Goal: Task Accomplishment & Management: Use online tool/utility

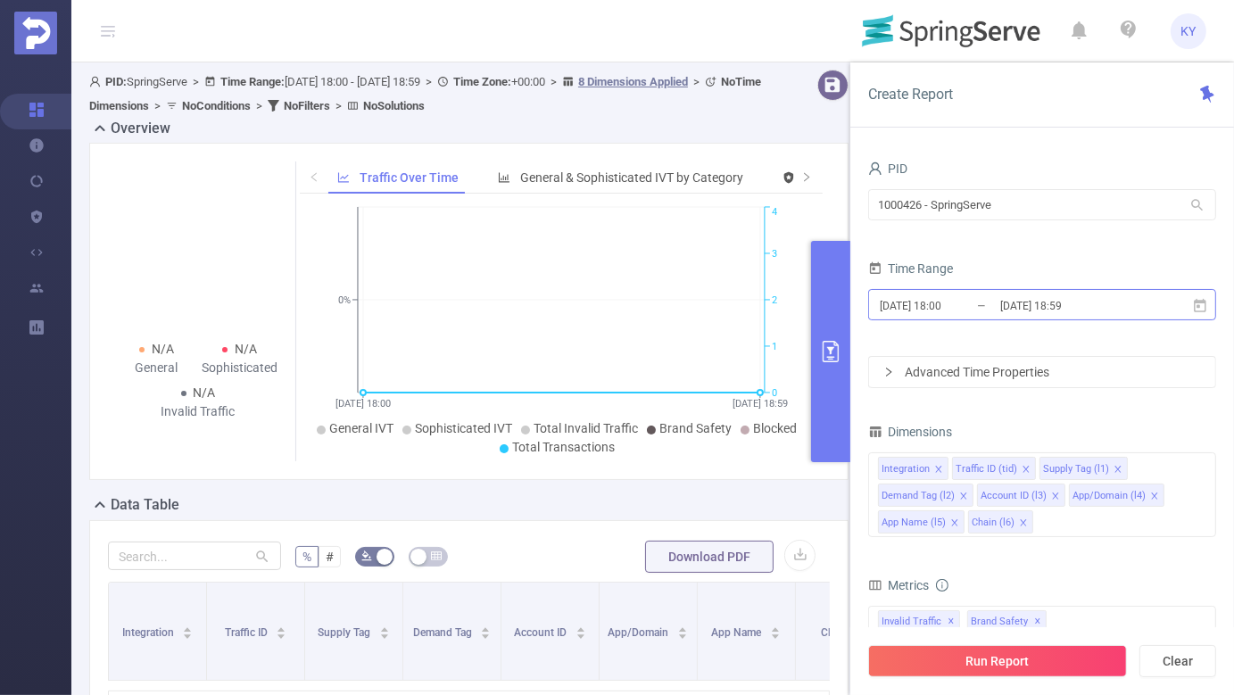
click at [999, 304] on input "[DATE] 18:59" at bounding box center [1071, 306] width 145 height 24
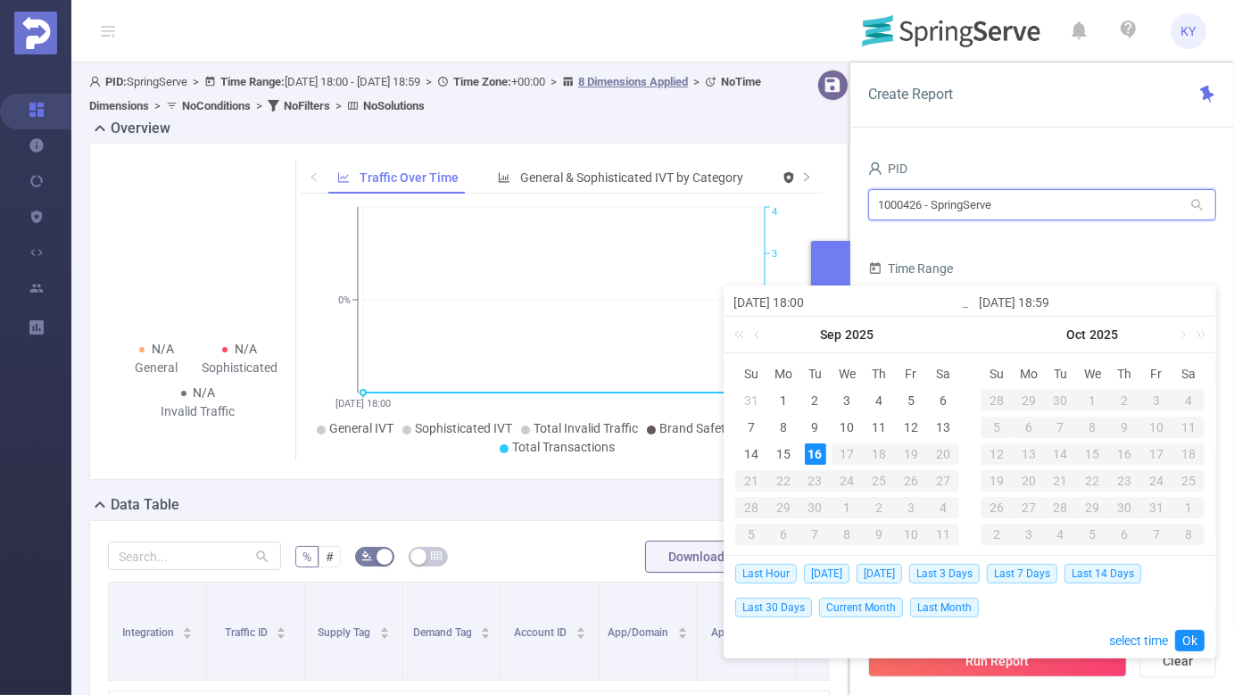
click at [999, 211] on input "1000426 - SpringServe" at bounding box center [1042, 204] width 348 height 31
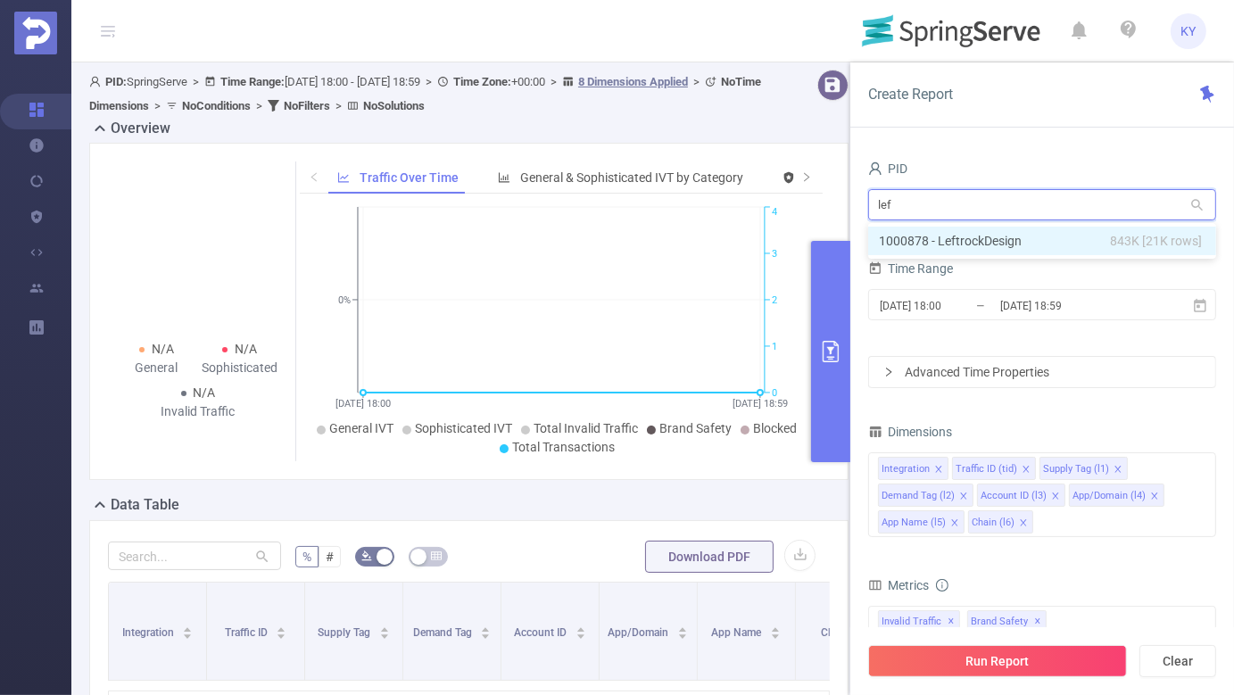
type input "left"
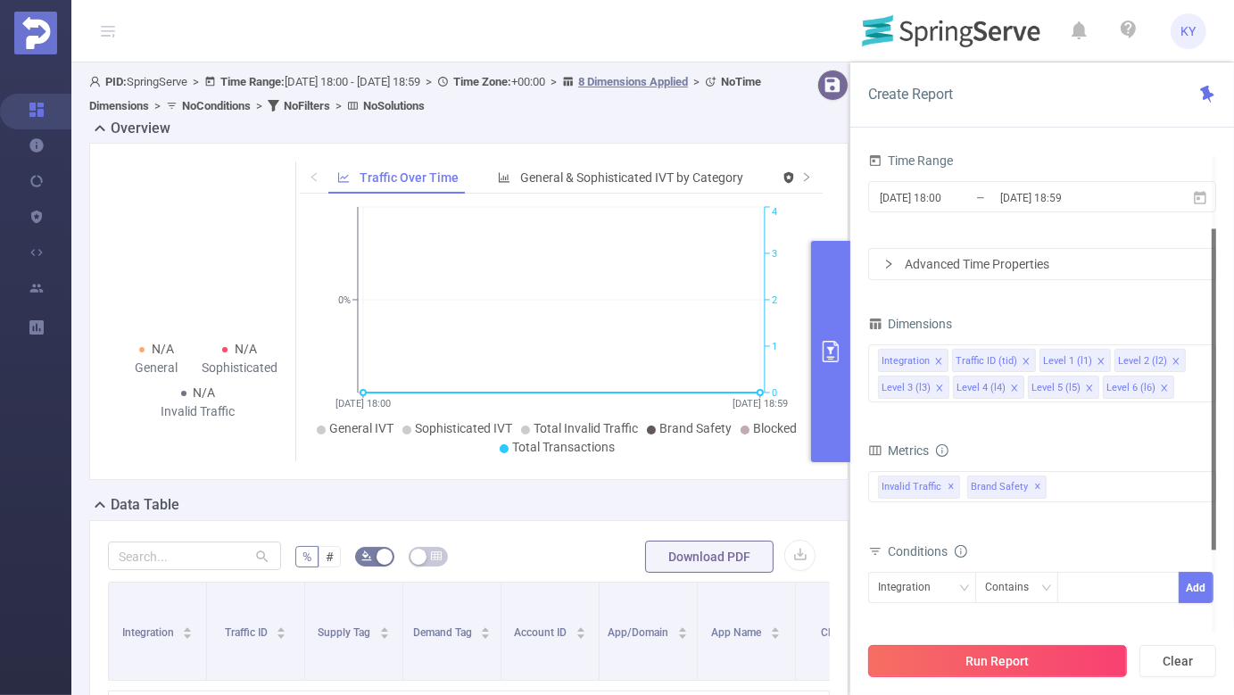
click at [1089, 656] on button "Run Report" at bounding box center [997, 661] width 259 height 32
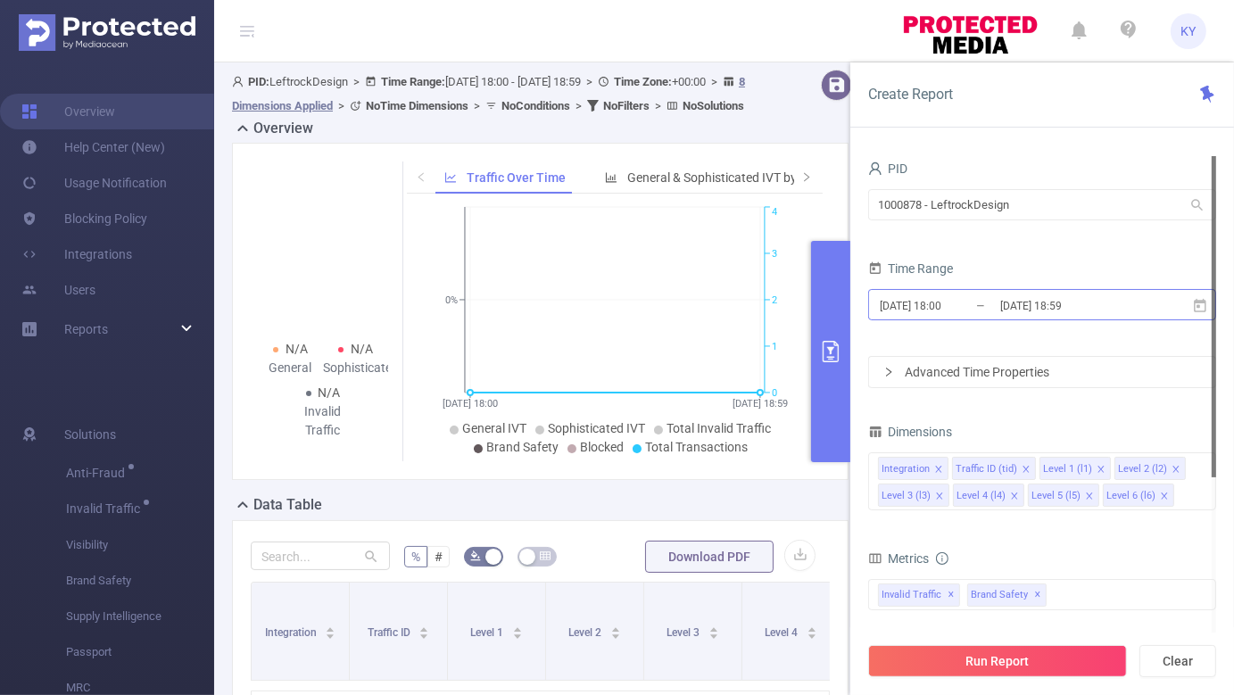
click at [1071, 302] on input "[DATE] 18:59" at bounding box center [1071, 306] width 145 height 24
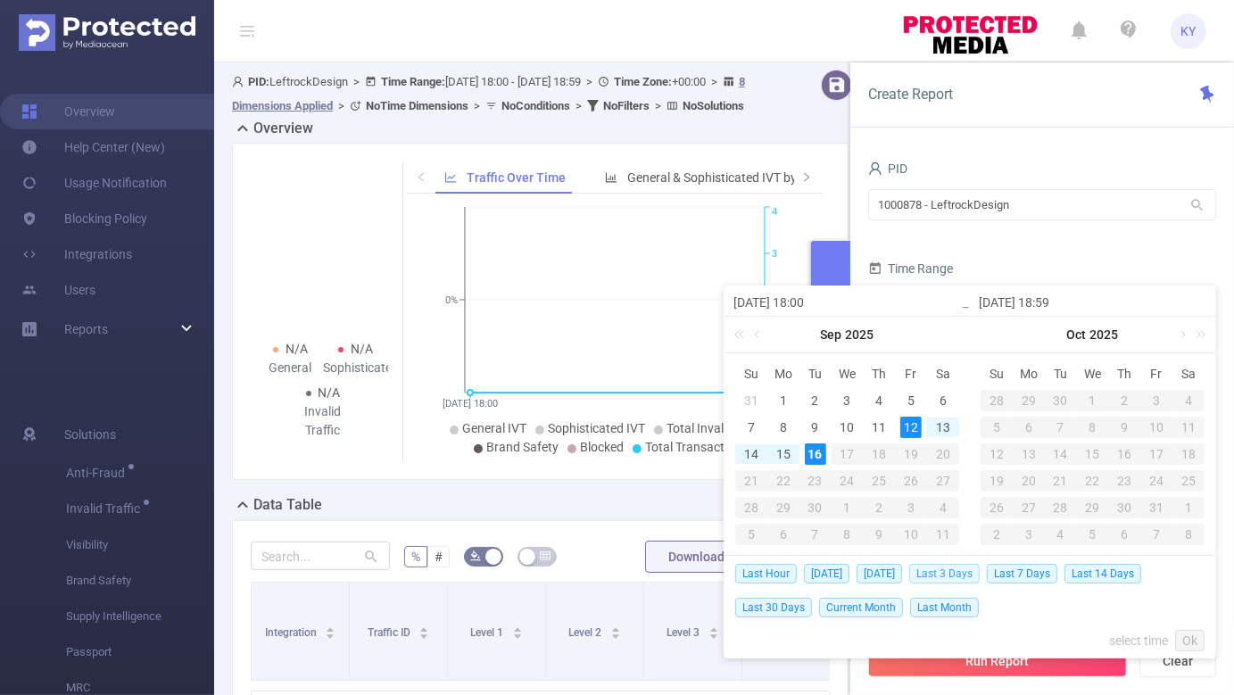
click at [945, 567] on span "Last 3 Days" at bounding box center [944, 574] width 70 height 20
type input "[DATE] 00:00"
type input "[DATE] 23:59"
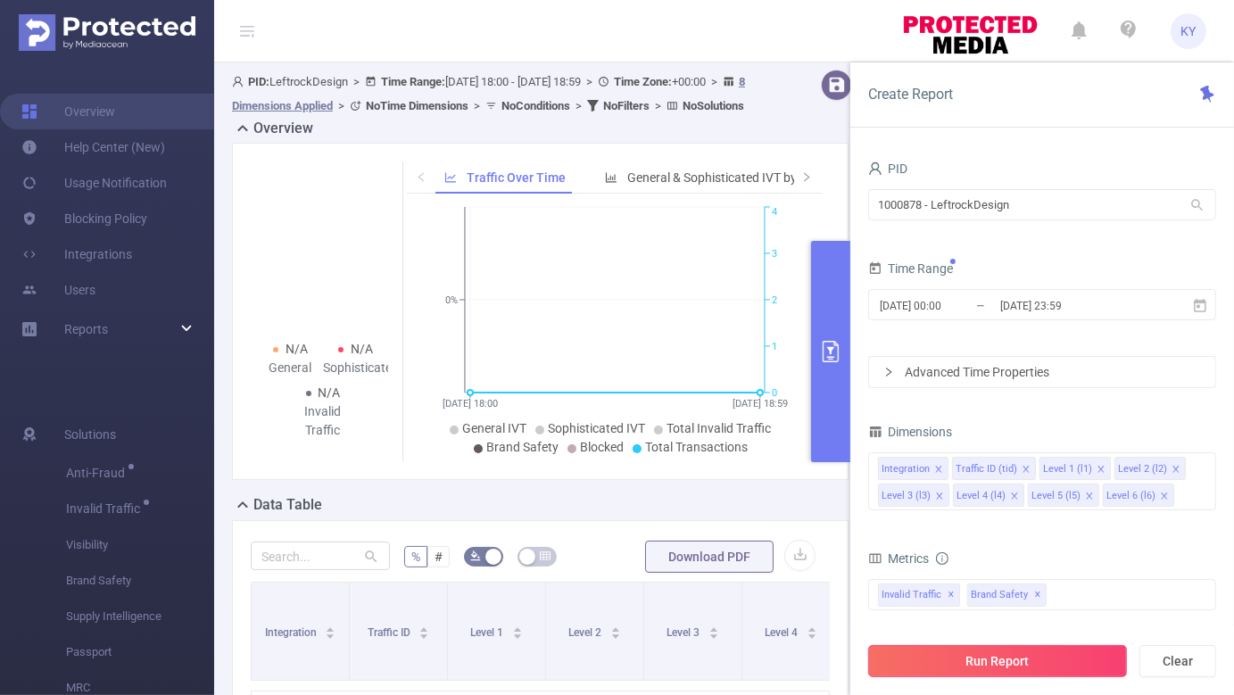
click at [963, 659] on button "Run Report" at bounding box center [997, 661] width 259 height 32
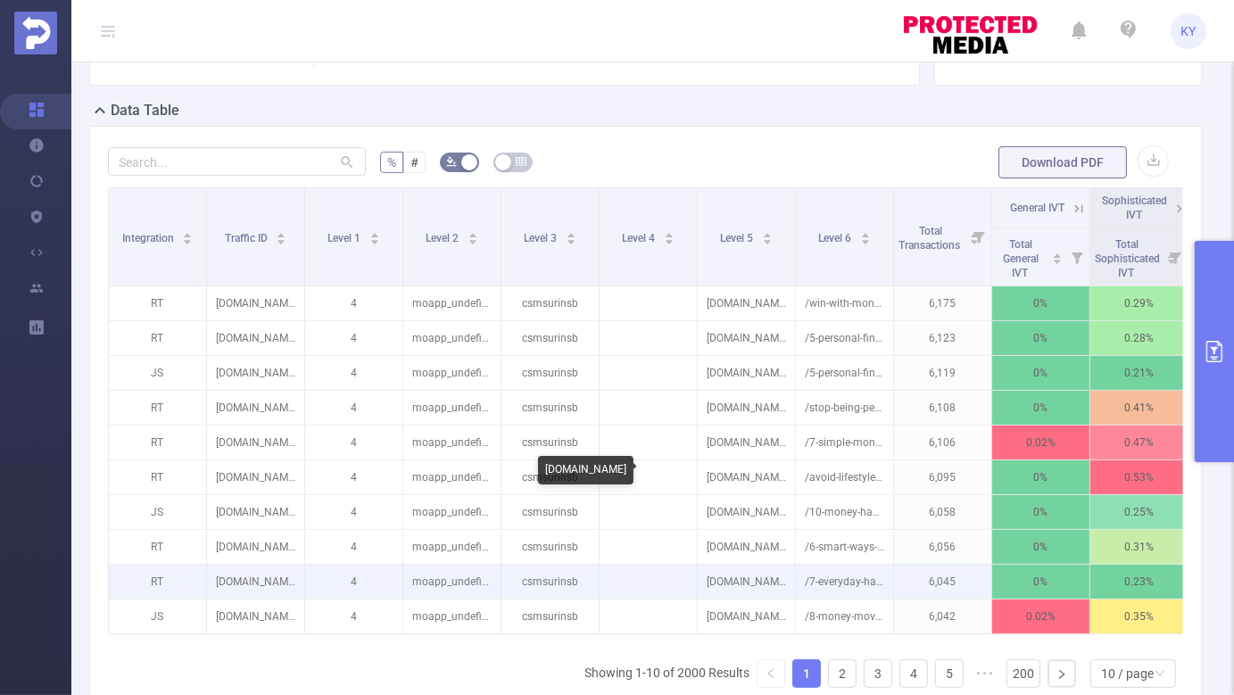
scroll to position [353, 0]
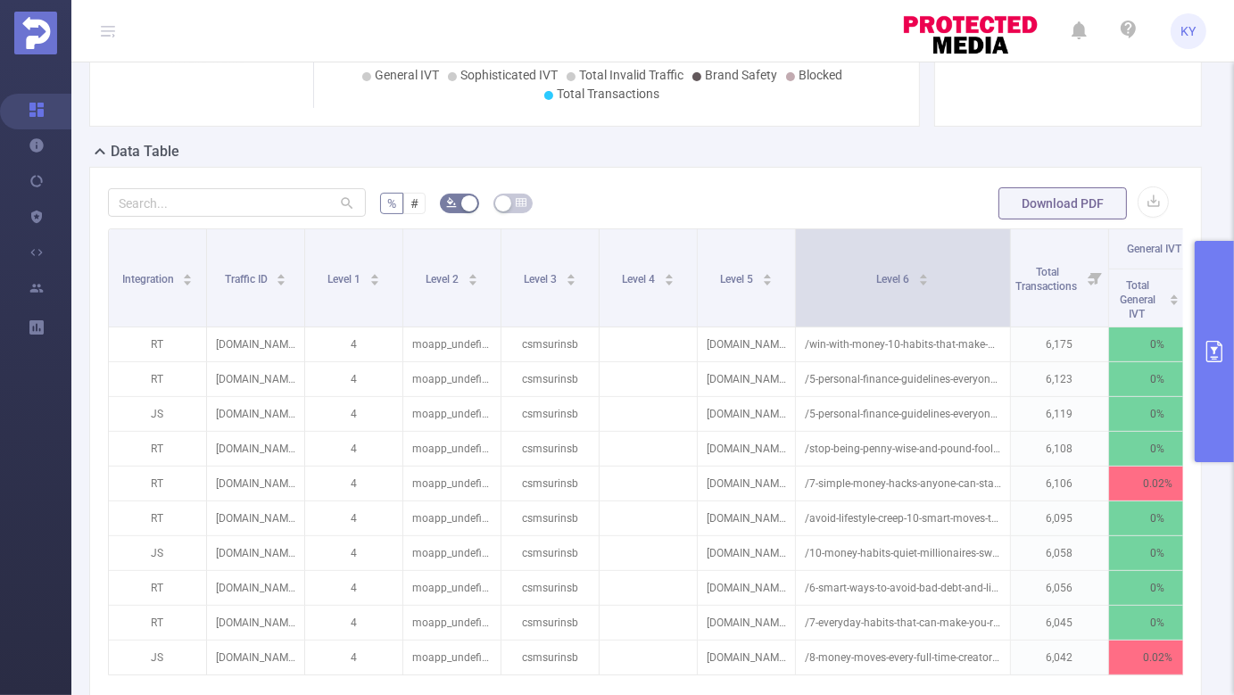
drag, startPoint x: 890, startPoint y: 302, endPoint x: 1024, endPoint y: 310, distance: 134.1
click at [1015, 310] on span at bounding box center [1010, 277] width 9 height 97
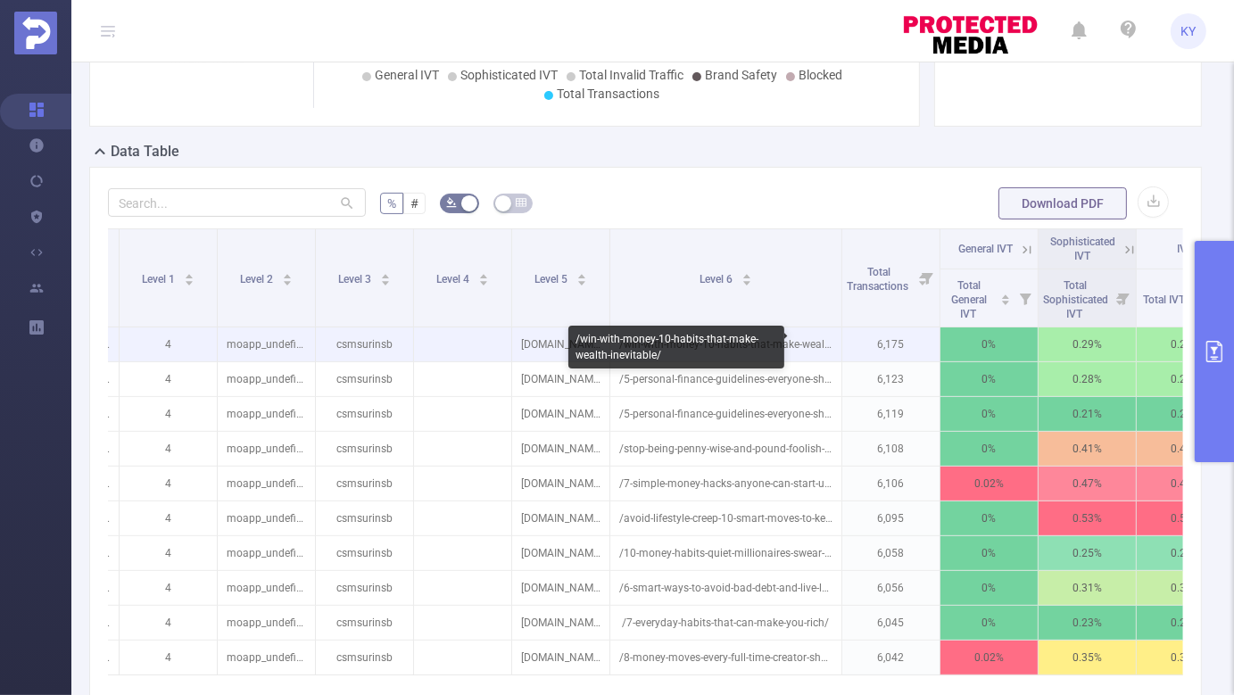
scroll to position [0, 201]
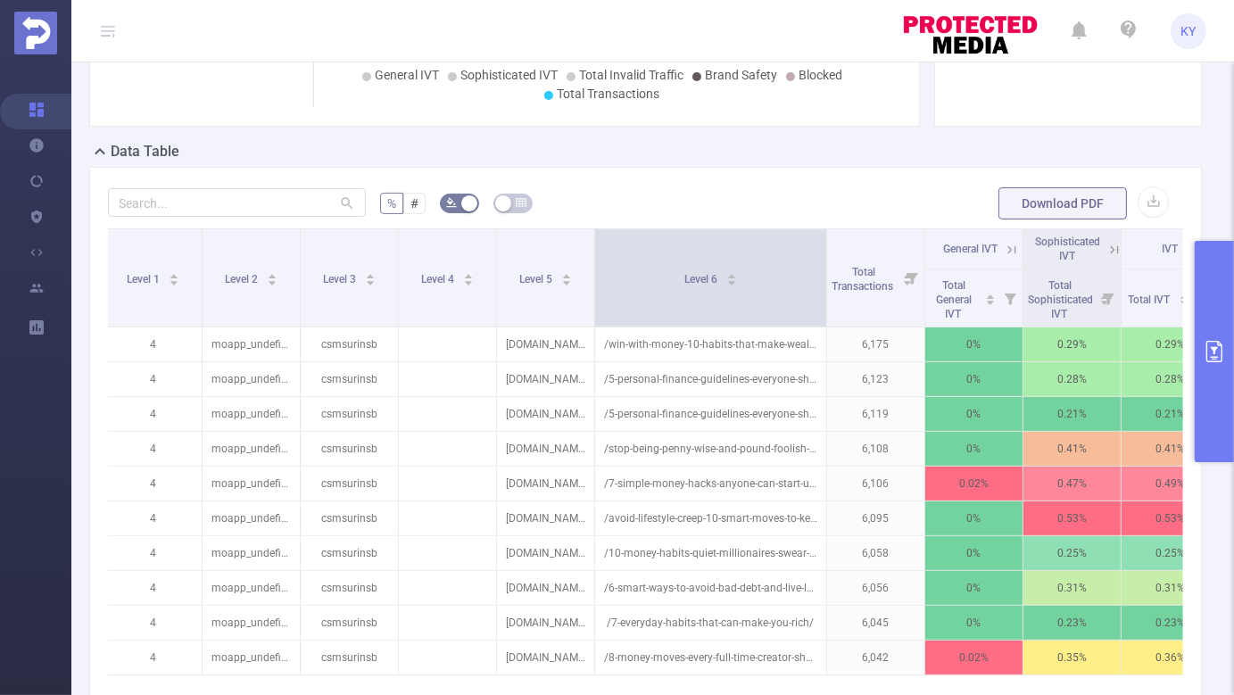
drag, startPoint x: 823, startPoint y: 299, endPoint x: 924, endPoint y: 303, distance: 100.9
click at [831, 303] on span at bounding box center [826, 277] width 9 height 97
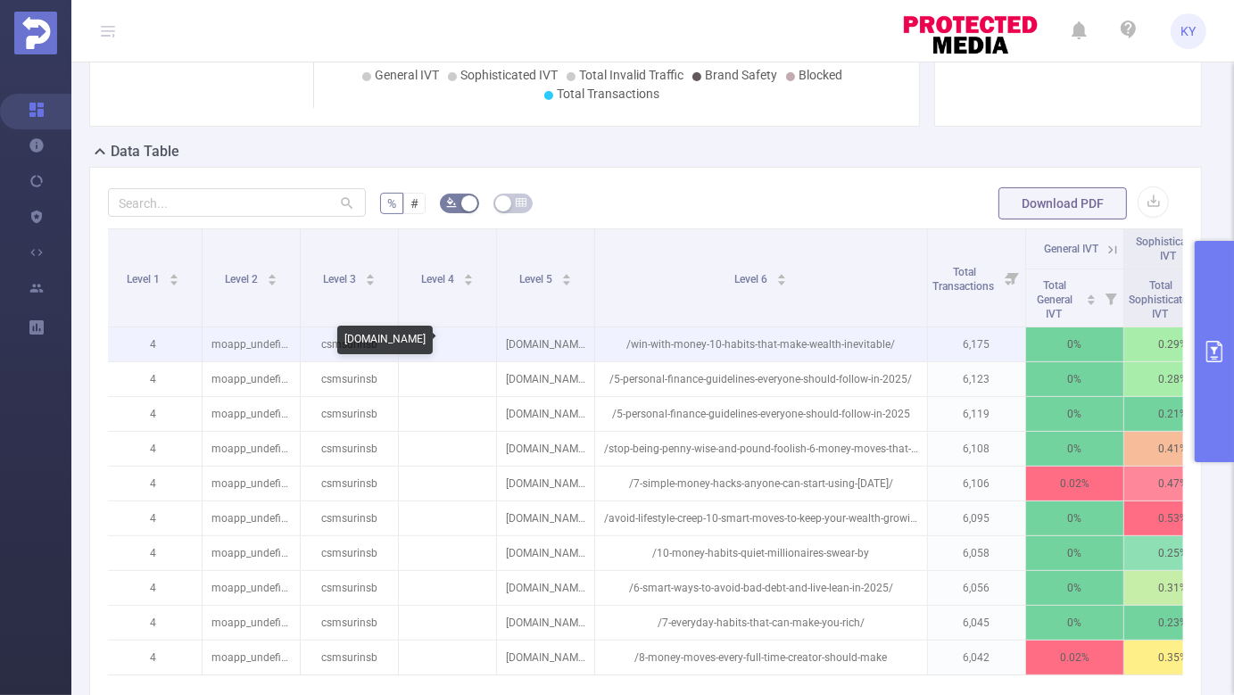
click at [545, 339] on p "[DOMAIN_NAME]" at bounding box center [545, 345] width 97 height 34
copy p "[DOMAIN_NAME]"
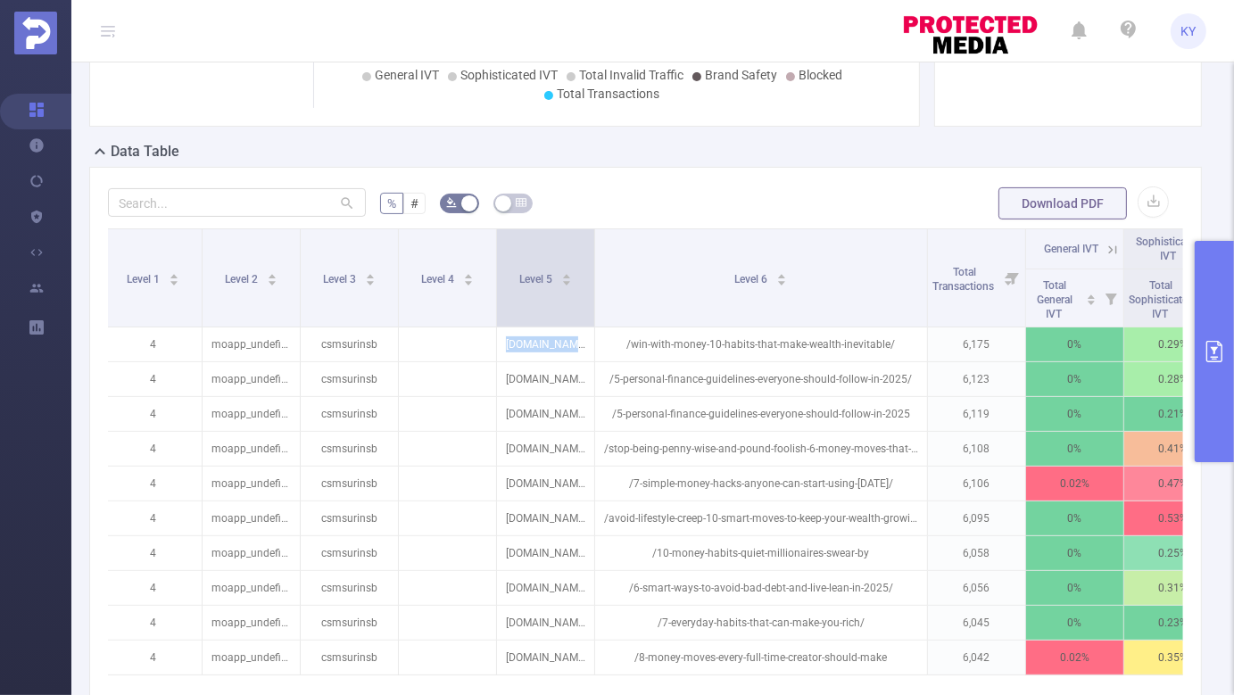
drag, startPoint x: 592, startPoint y: 255, endPoint x: 714, endPoint y: 312, distance: 134.9
click at [599, 312] on span at bounding box center [594, 277] width 9 height 97
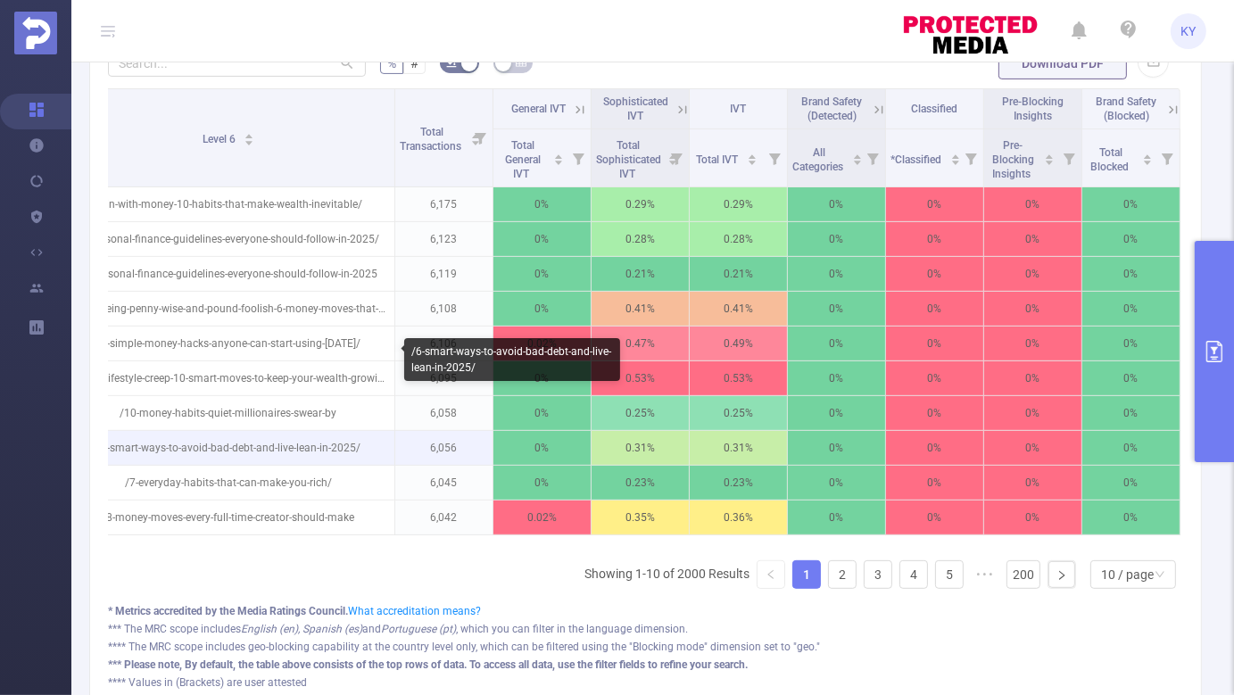
scroll to position [353, 0]
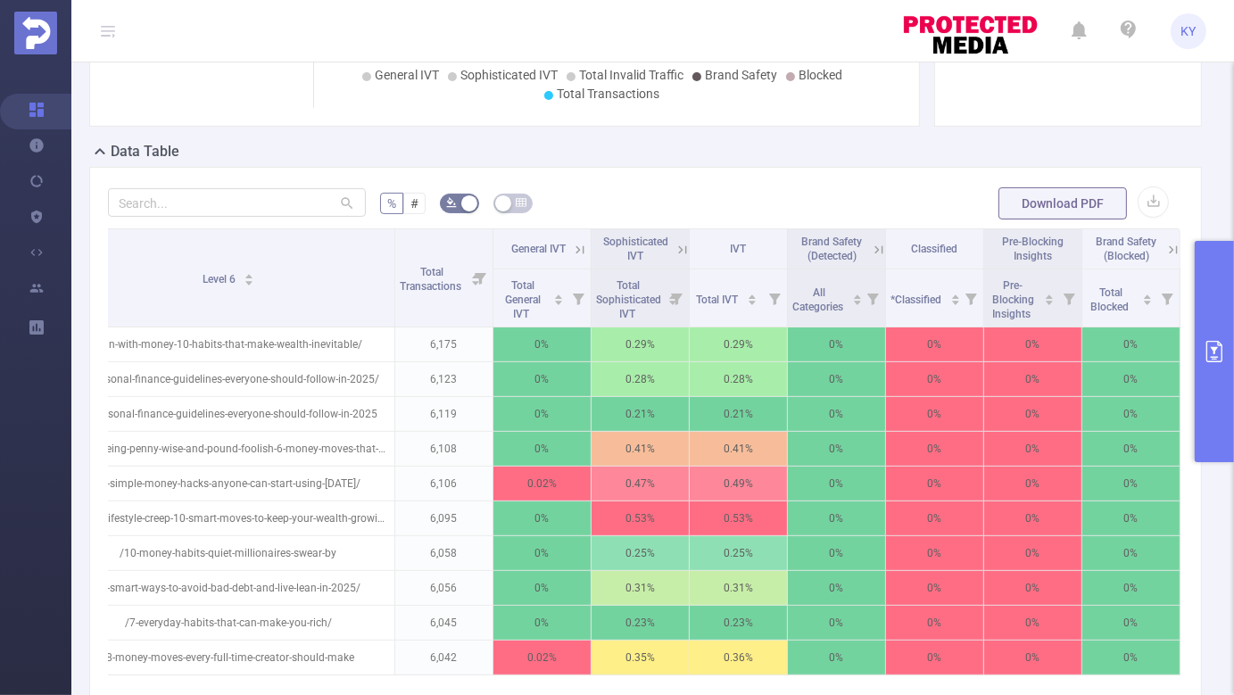
click at [1213, 402] on button "primary" at bounding box center [1214, 351] width 39 height 221
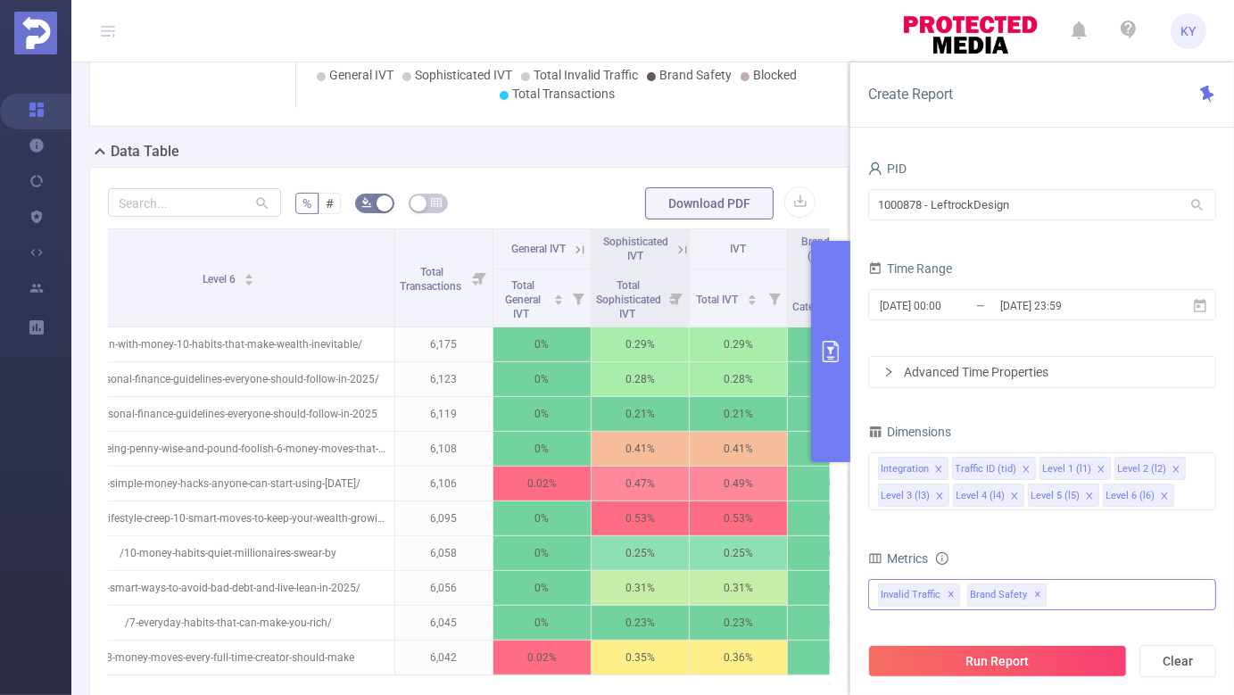
click at [1069, 598] on div "Invalid Traffic ✕ Brand Safety ✕" at bounding box center [1042, 594] width 348 height 31
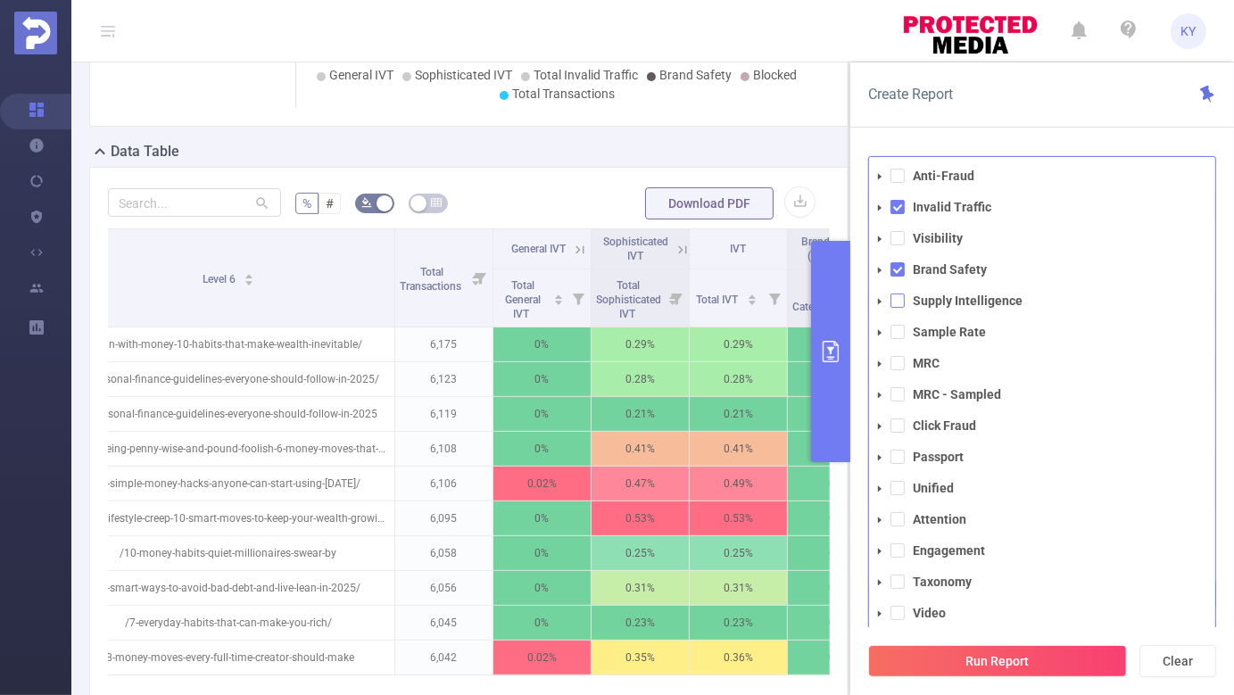
click at [898, 302] on span at bounding box center [898, 301] width 14 height 14
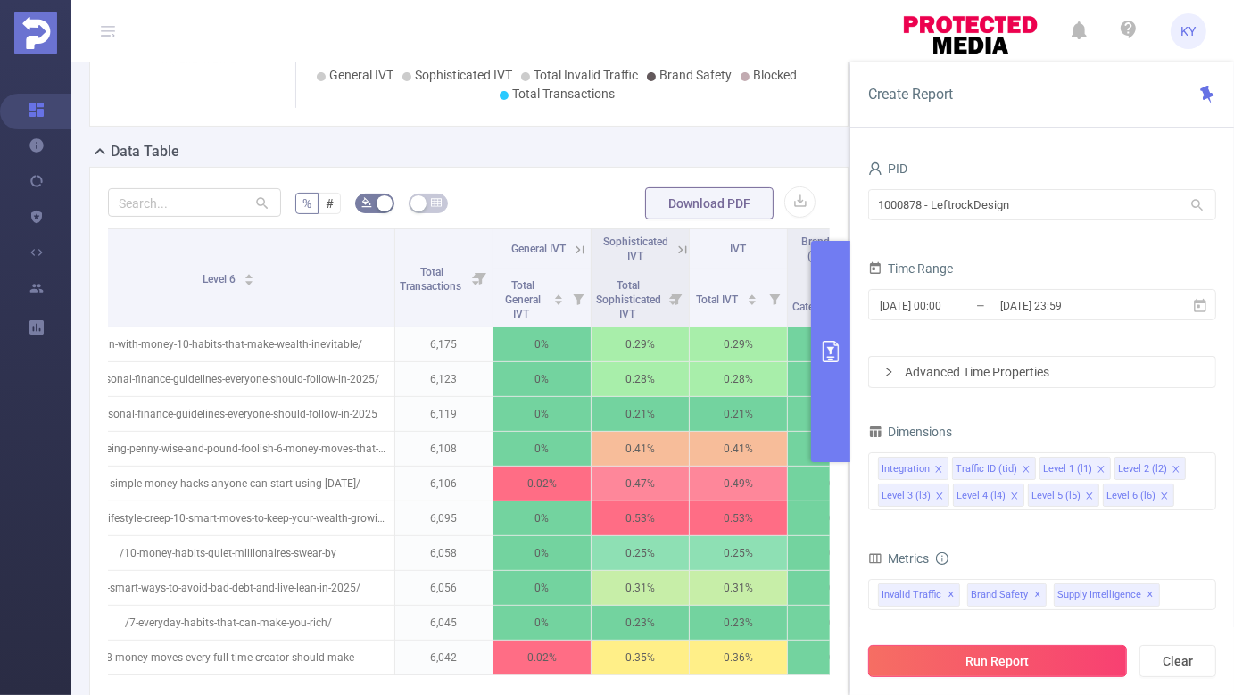
click at [951, 660] on button "Run Report" at bounding box center [997, 661] width 259 height 32
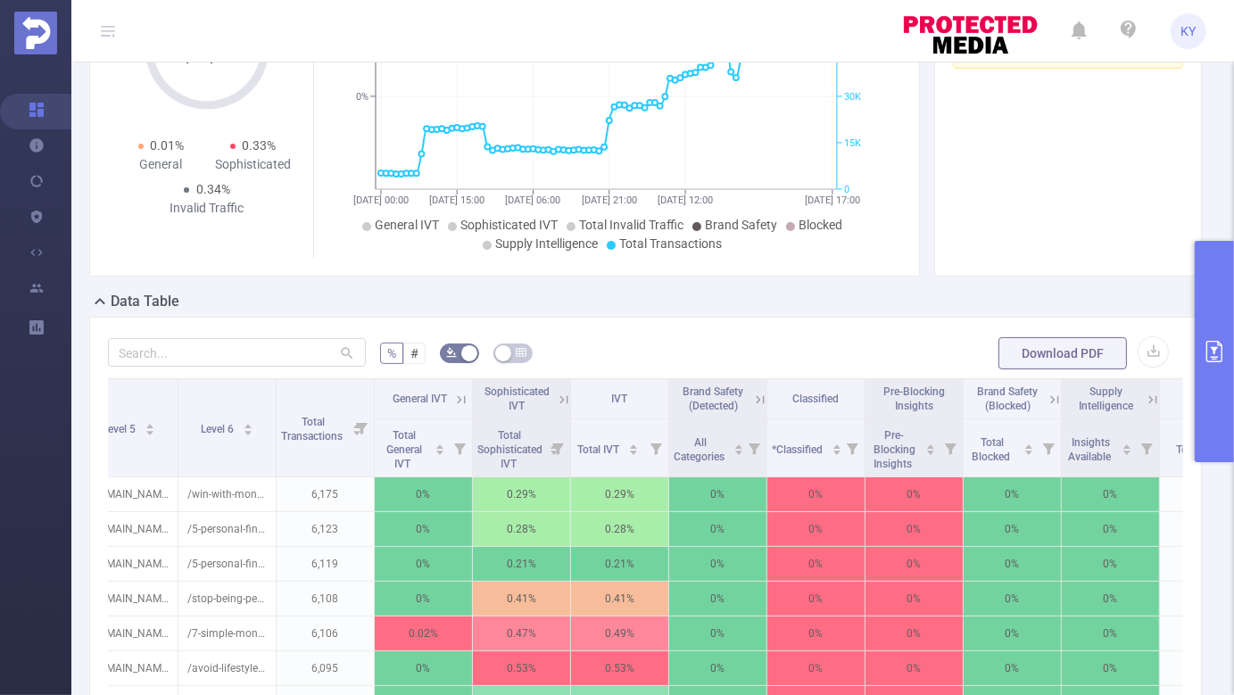
scroll to position [0, 793]
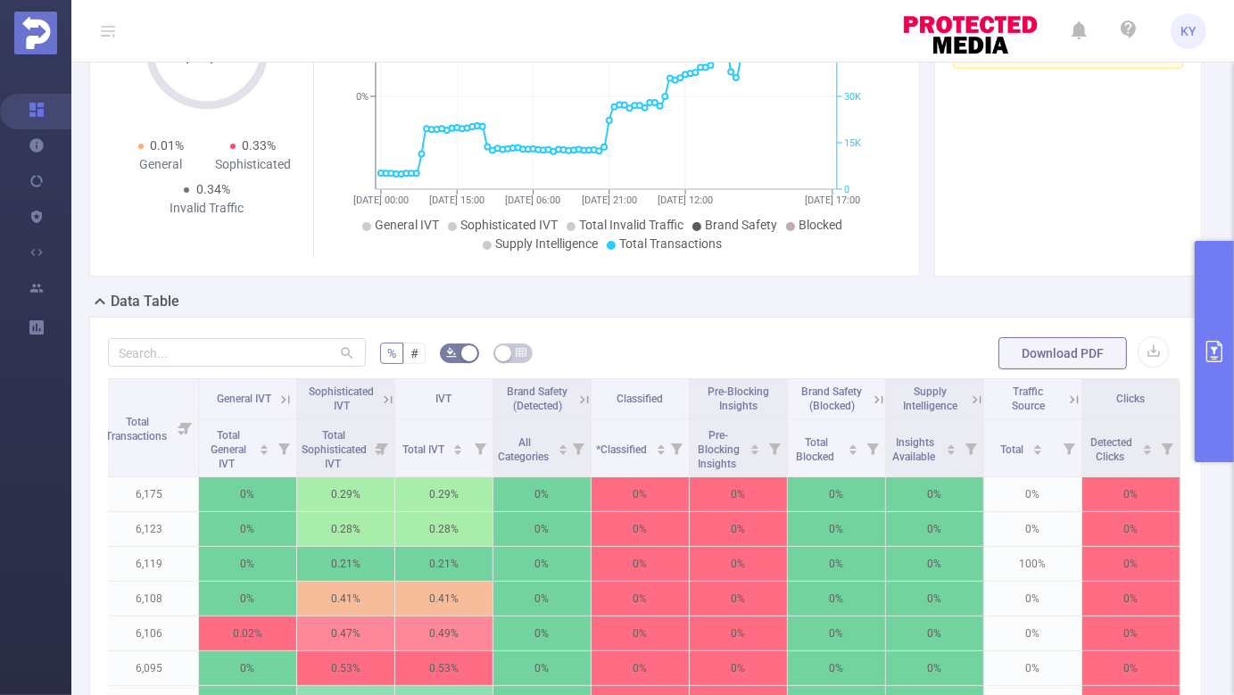
click at [973, 402] on icon at bounding box center [977, 399] width 8 height 8
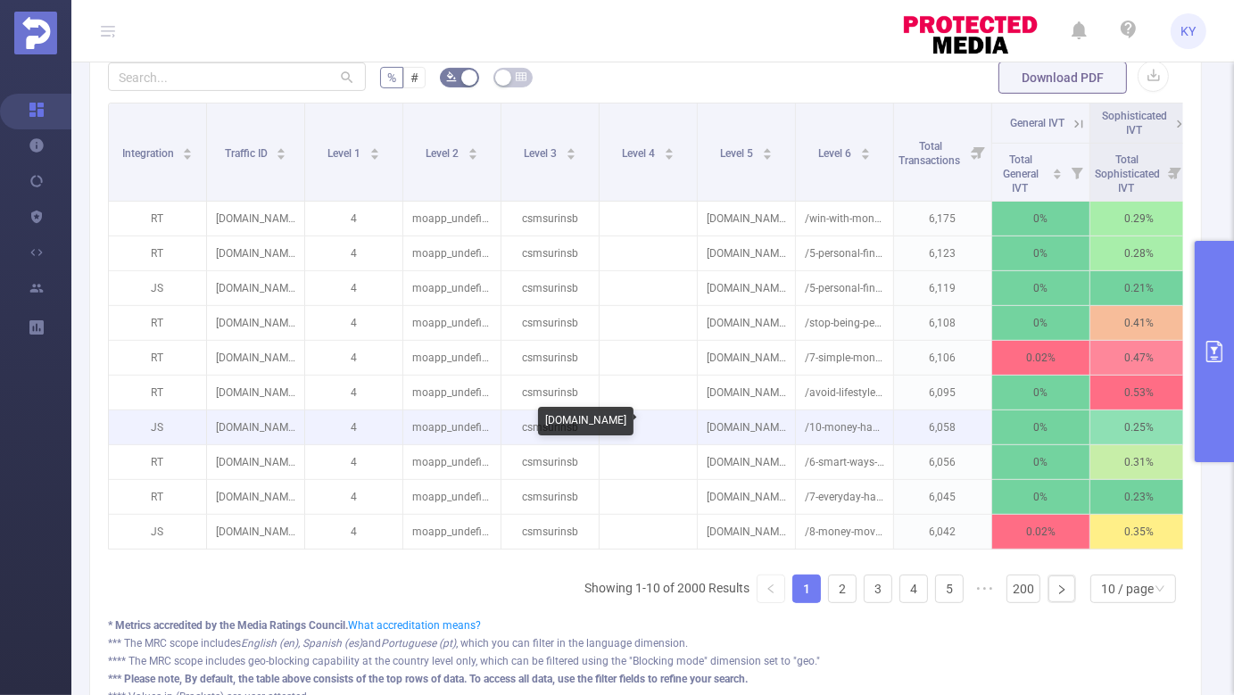
scroll to position [0, 0]
